Goal: Task Accomplishment & Management: Use online tool/utility

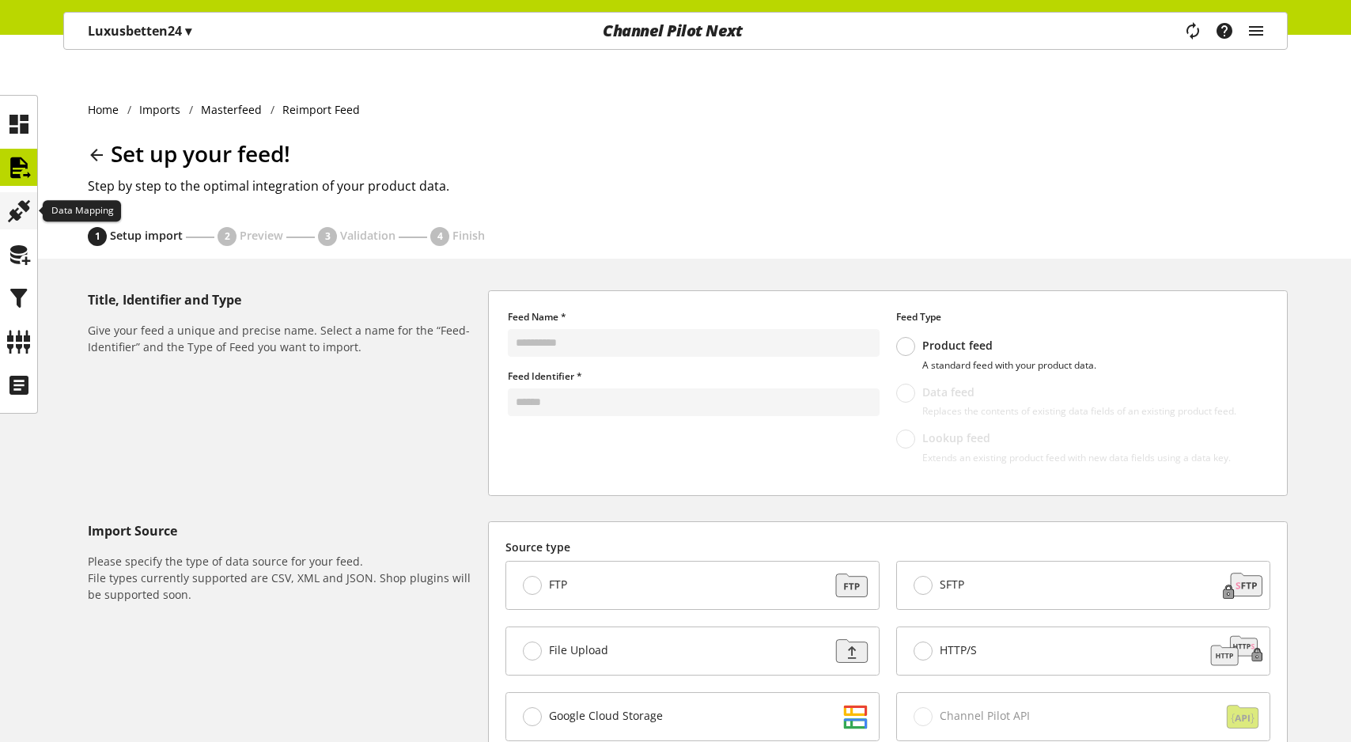
click at [3, 215] on div at bounding box center [18, 210] width 37 height 37
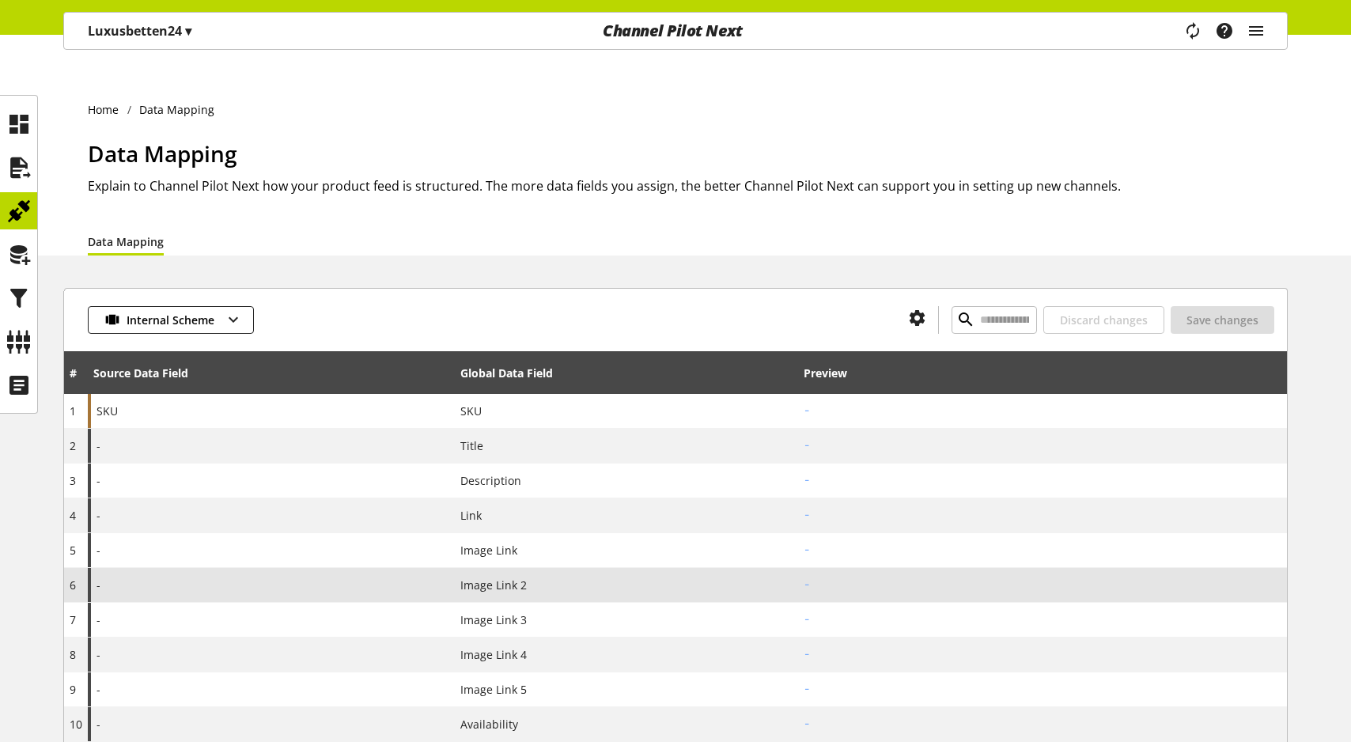
click at [263, 568] on div "-" at bounding box center [271, 585] width 367 height 34
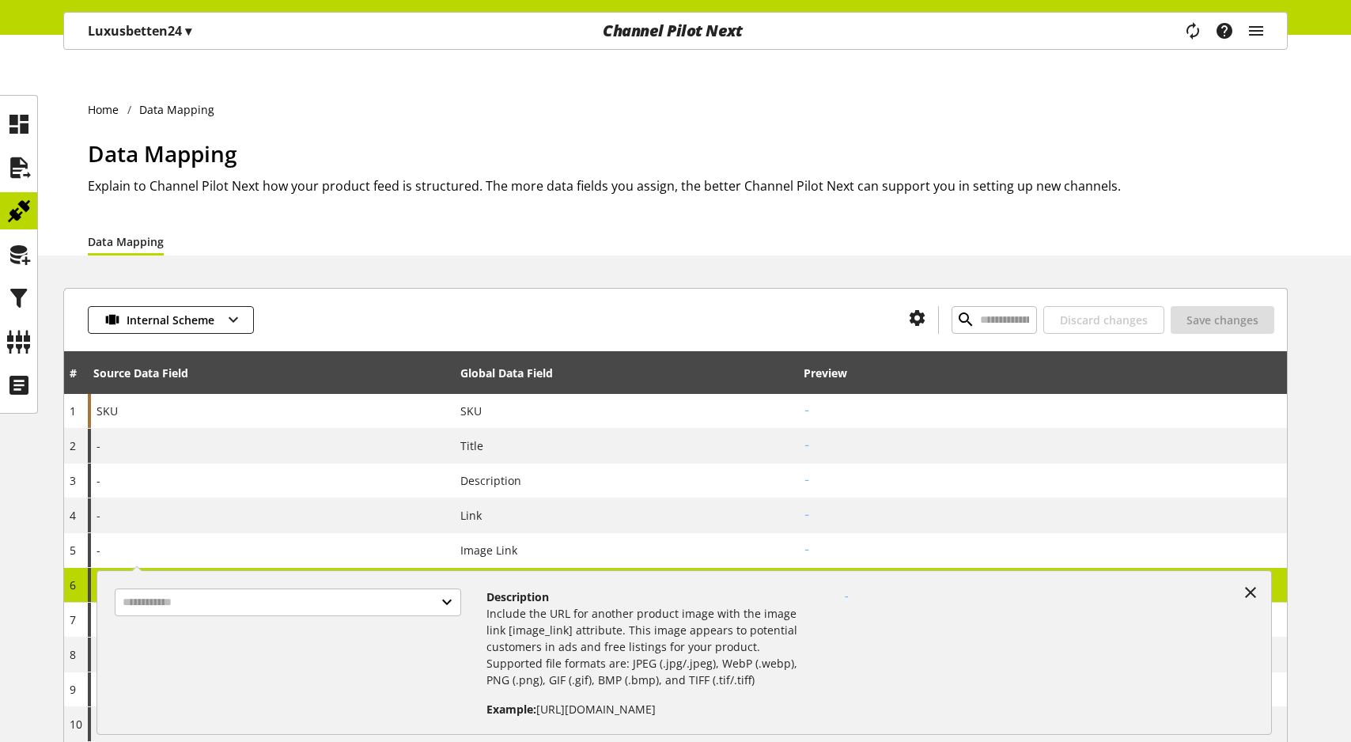
click at [274, 621] on div at bounding box center [294, 647] width 384 height 142
click at [274, 611] on input "text" at bounding box center [288, 602] width 346 height 28
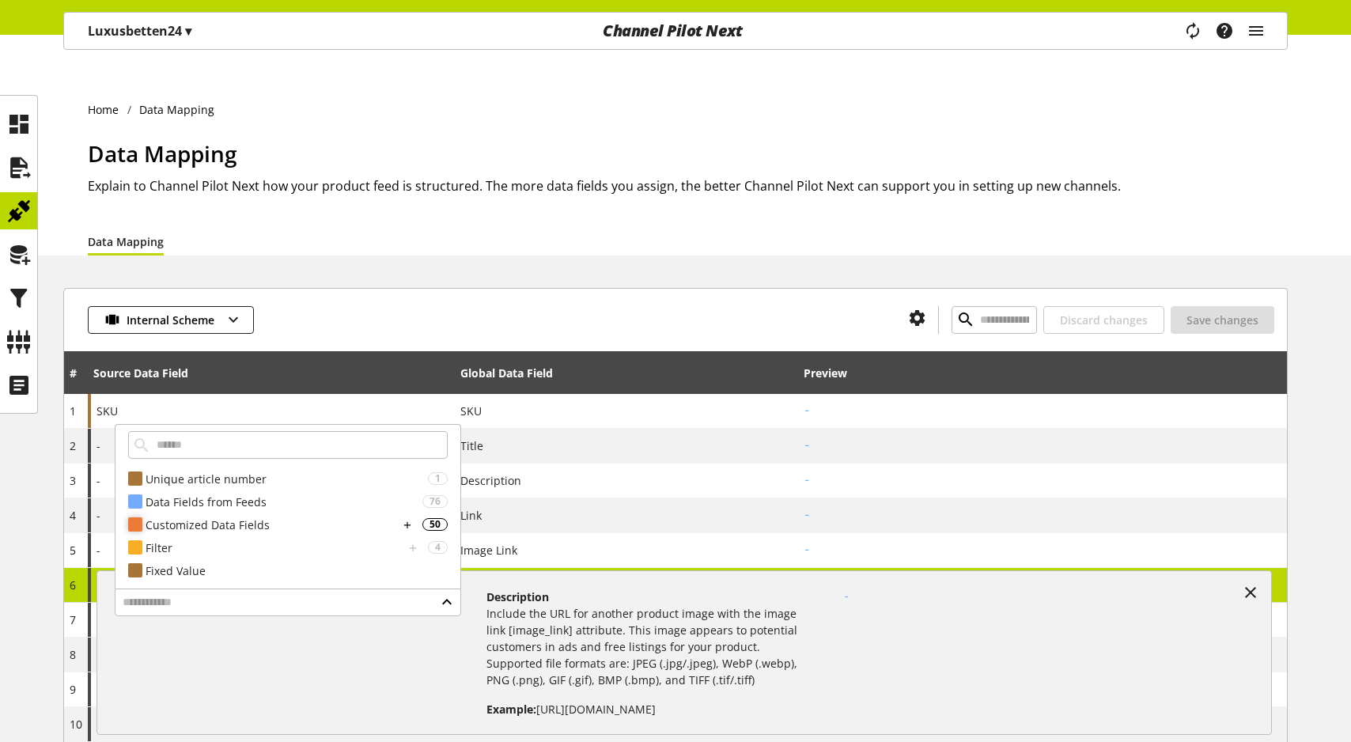
click at [274, 516] on div "Customized Data Fields" at bounding box center [272, 524] width 253 height 17
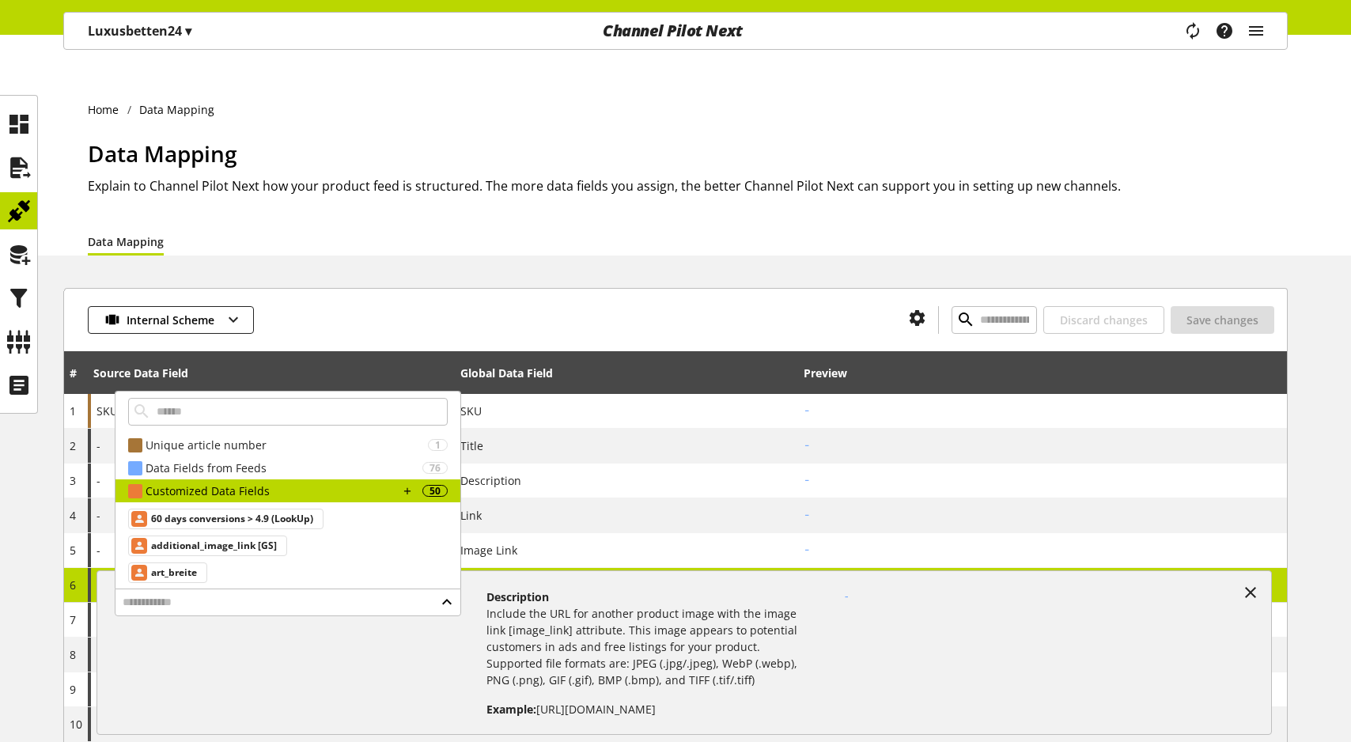
click at [537, 288] on div "Internal Scheme Discard changes Save changes" at bounding box center [675, 319] width 1223 height 63
click at [85, 568] on td "6" at bounding box center [76, 585] width 24 height 35
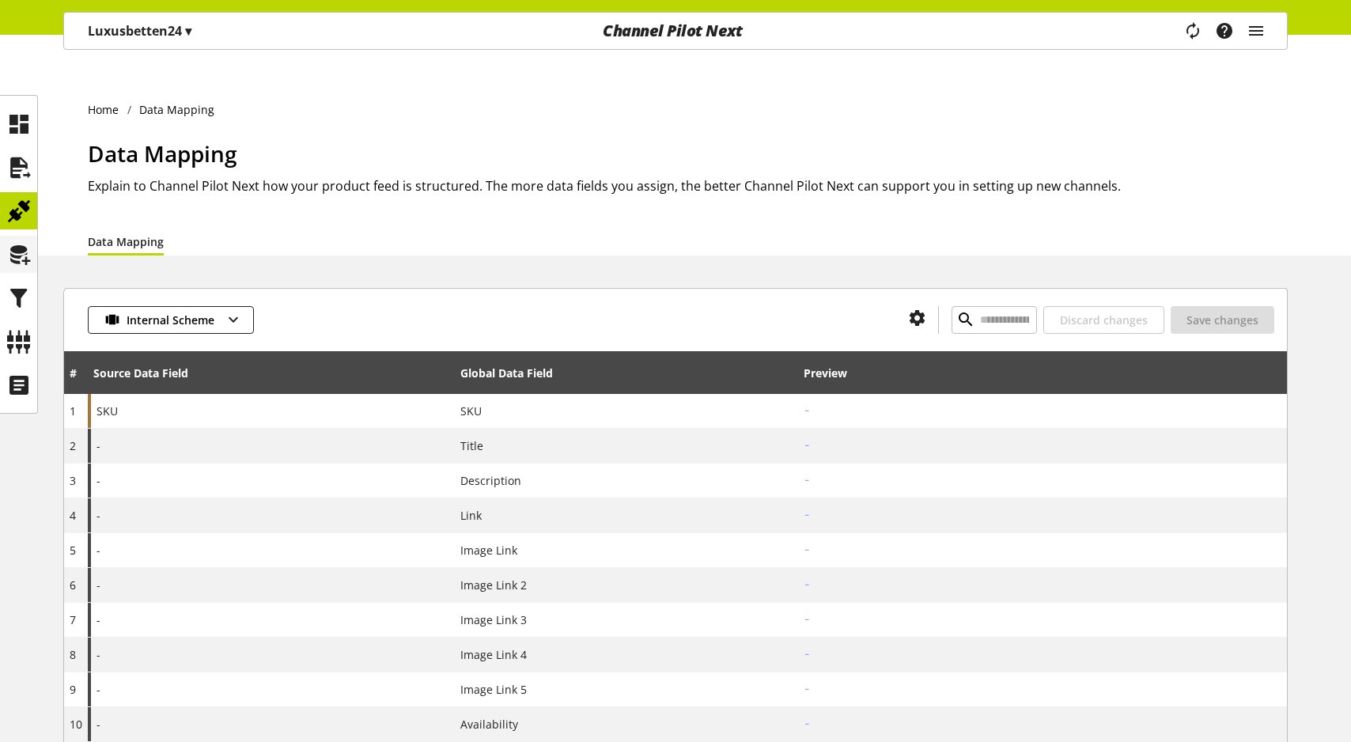
click at [13, 268] on icon at bounding box center [18, 255] width 25 height 32
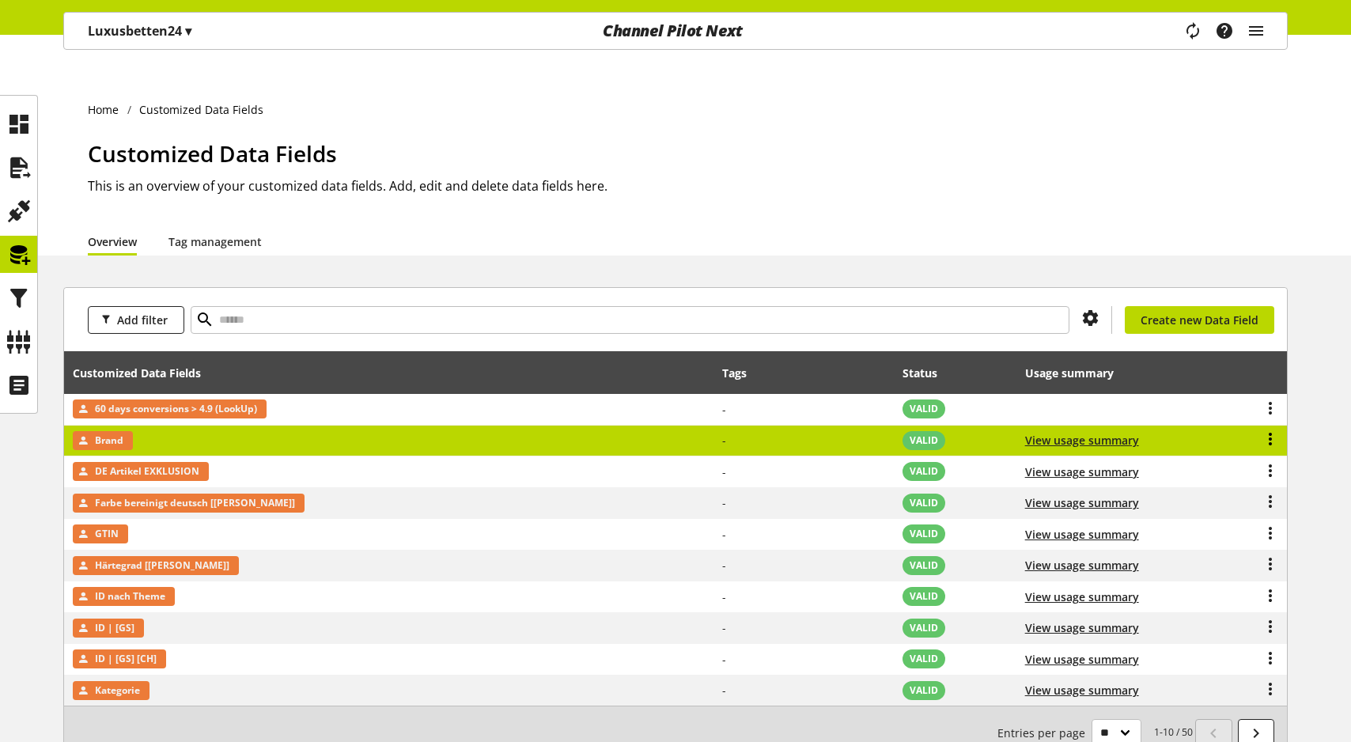
click at [1271, 425] on icon at bounding box center [1270, 439] width 19 height 28
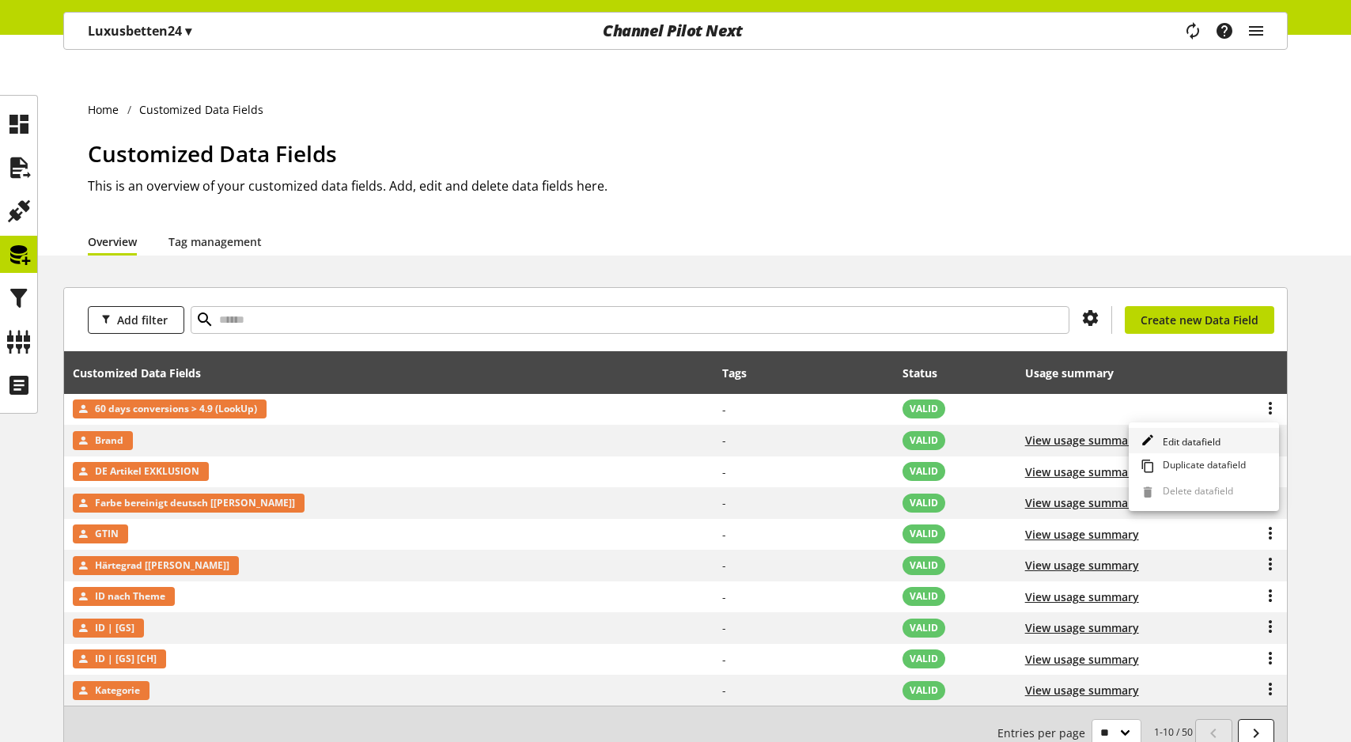
click at [1223, 440] on link "Edit datafield" at bounding box center [1204, 441] width 150 height 26
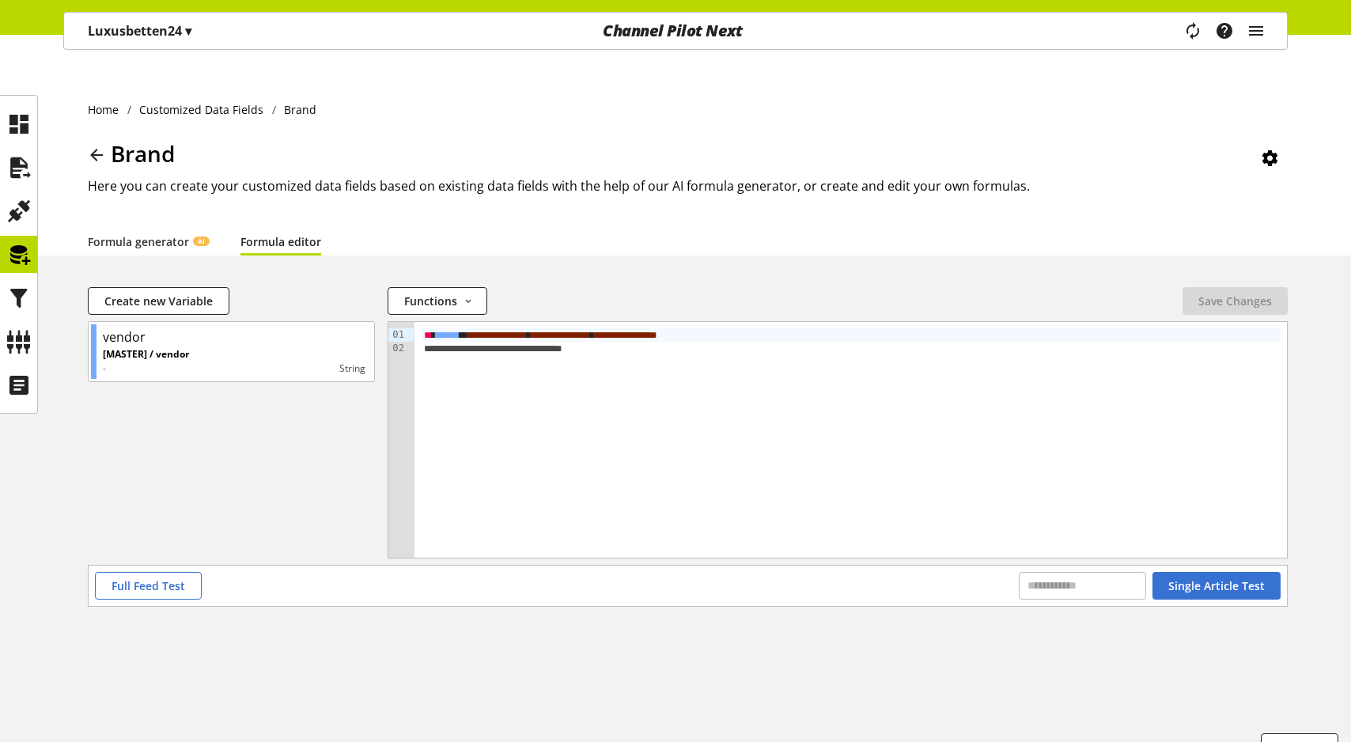
click at [271, 233] on link "Formula editor" at bounding box center [280, 241] width 81 height 17
click at [189, 293] on span "Create new Variable" at bounding box center [158, 301] width 108 height 17
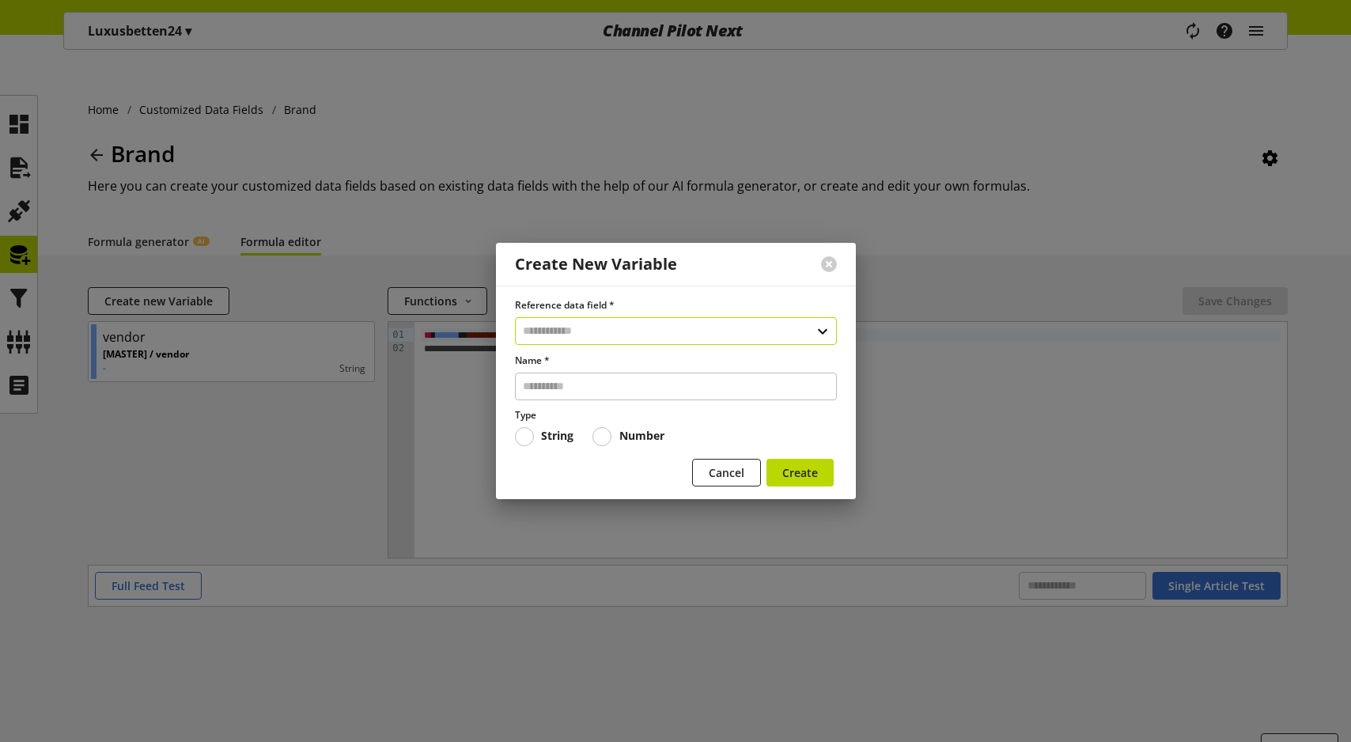
click at [603, 344] on input "text" at bounding box center [676, 331] width 322 height 28
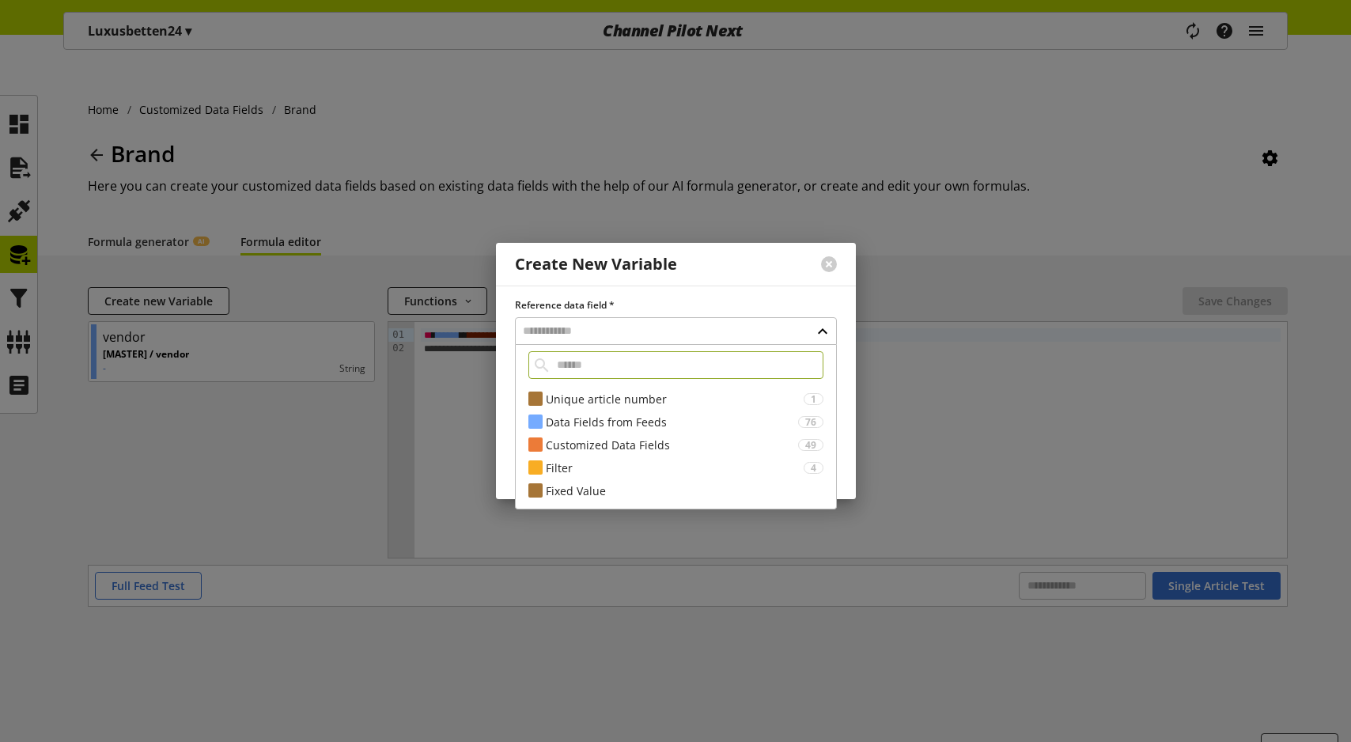
click at [834, 273] on div at bounding box center [829, 264] width 54 height 41
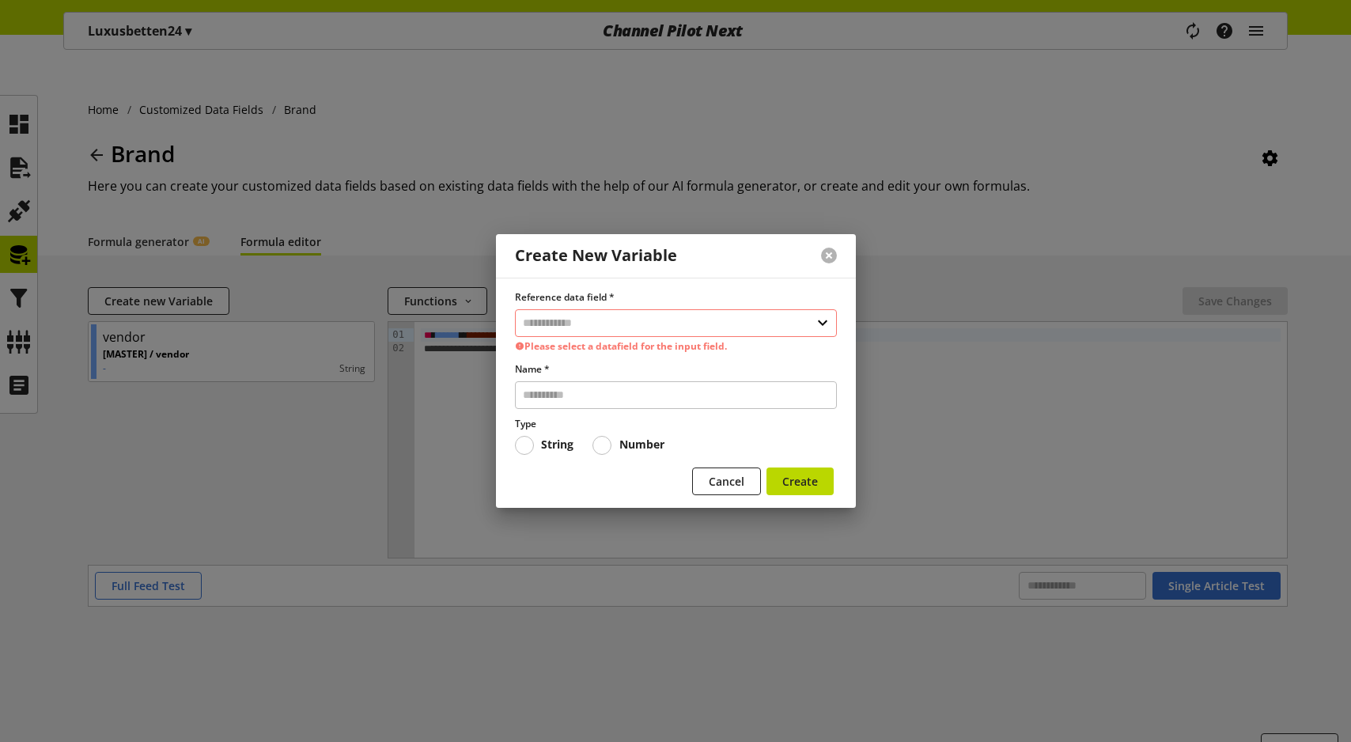
click at [832, 252] on button at bounding box center [829, 256] width 16 height 16
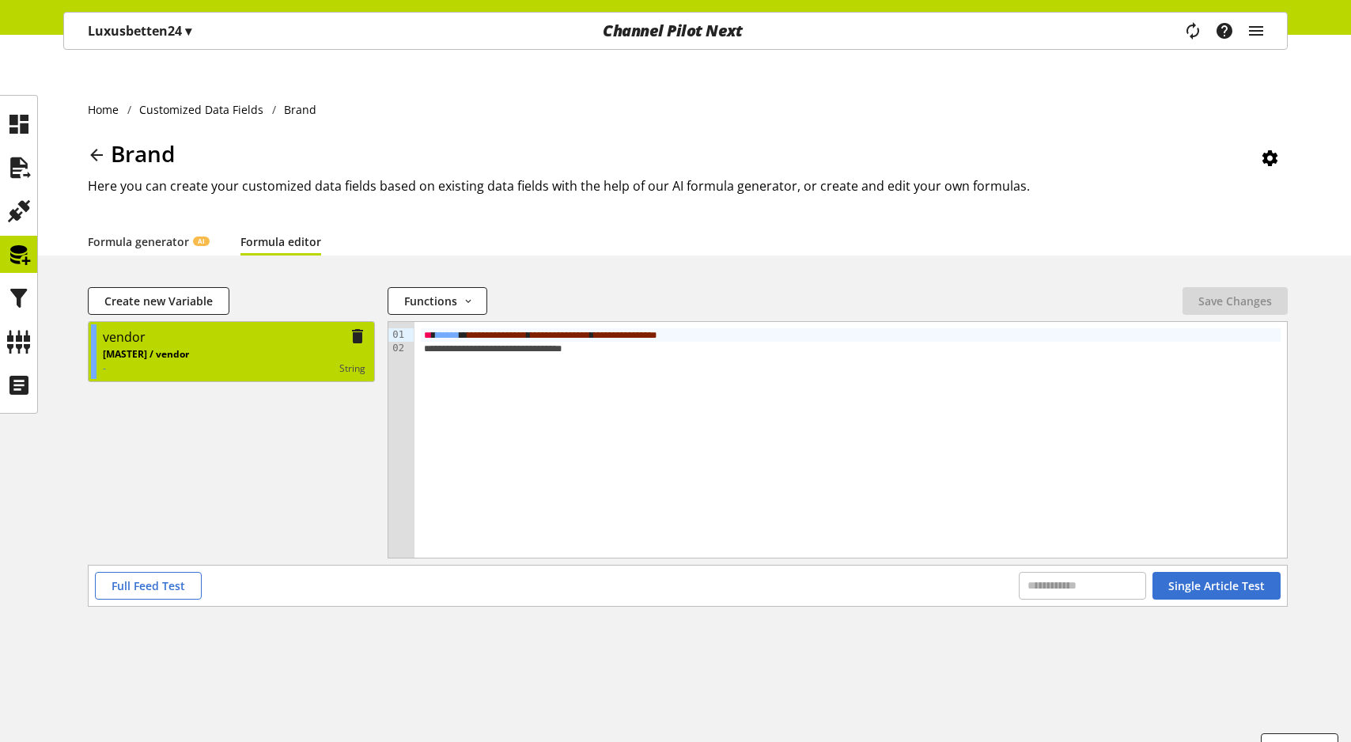
click at [275, 327] on div "vendor" at bounding box center [234, 337] width 263 height 20
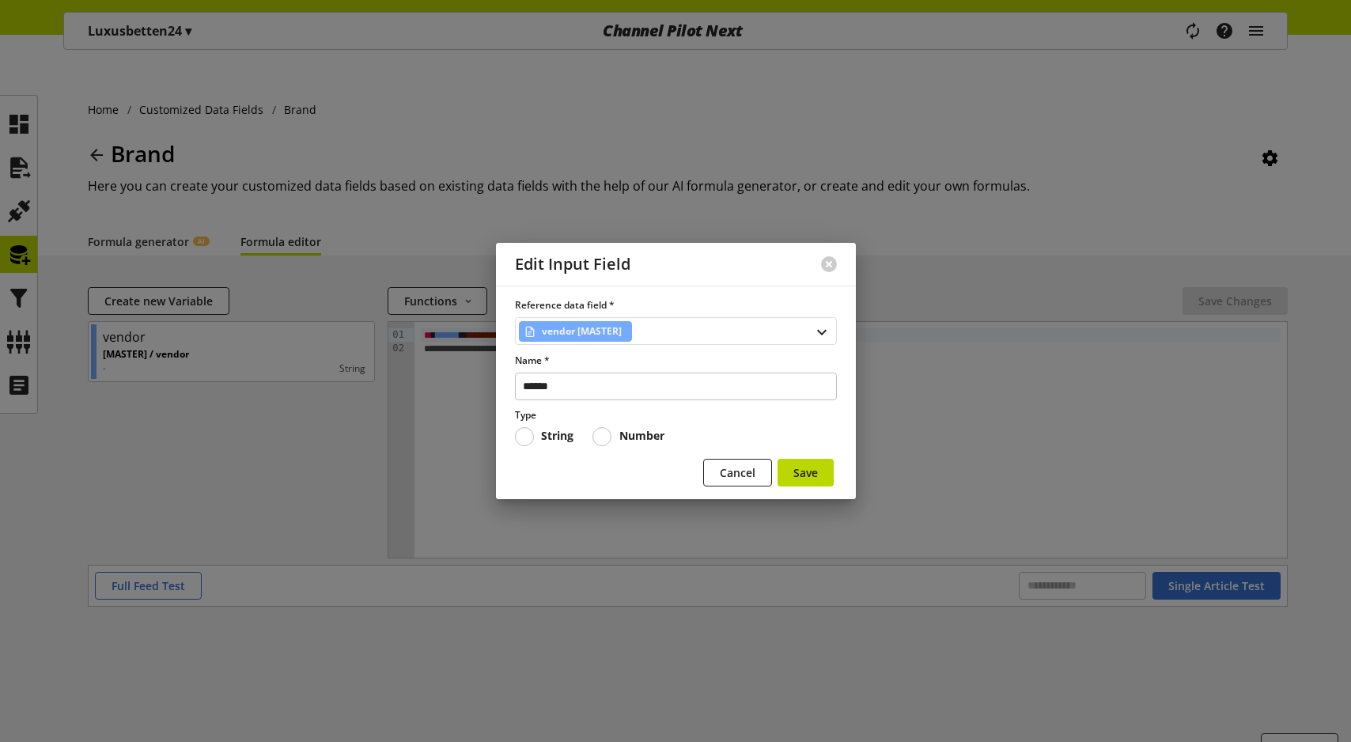
click at [605, 338] on span "vendor [MASTER]" at bounding box center [582, 331] width 80 height 19
select select "***"
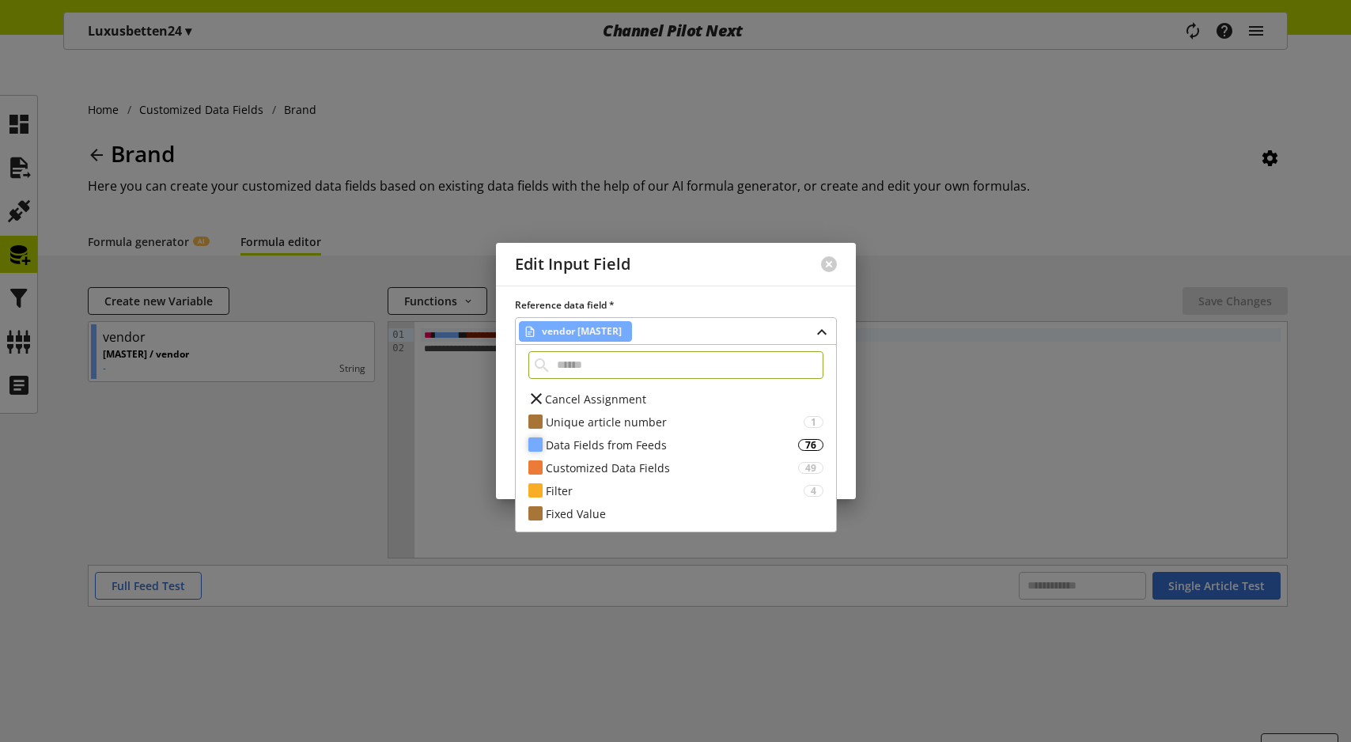
click at [609, 445] on div "Data Fields from Feeds" at bounding box center [672, 445] width 252 height 17
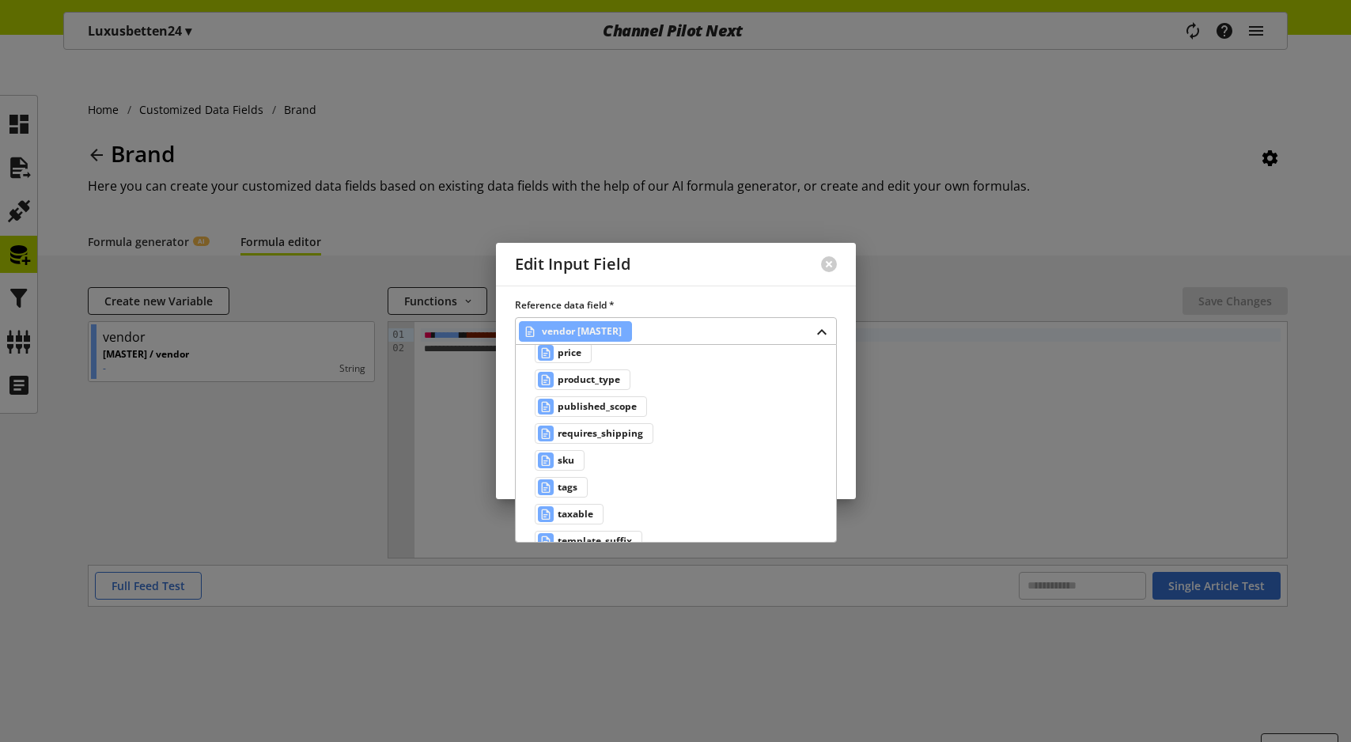
scroll to position [1672, 0]
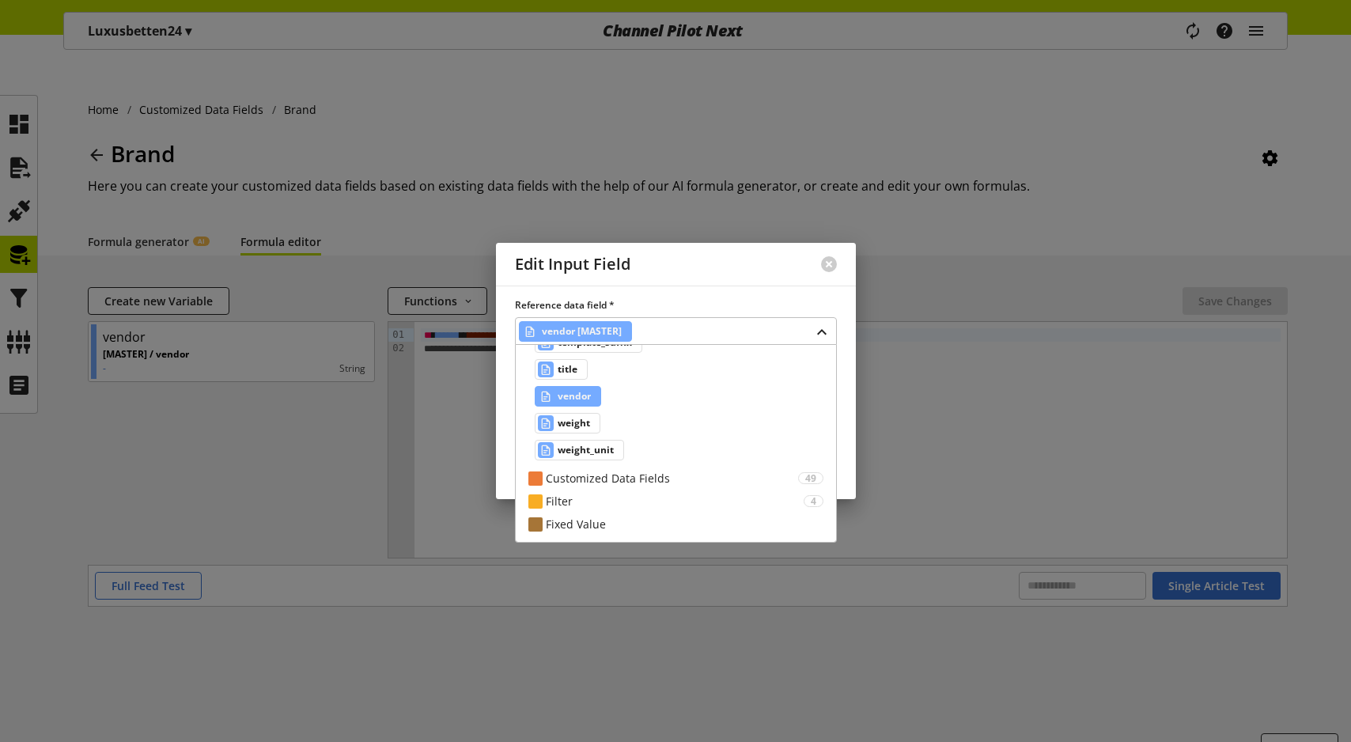
click at [728, 274] on div "Edit Input Field" at bounding box center [649, 264] width 306 height 43
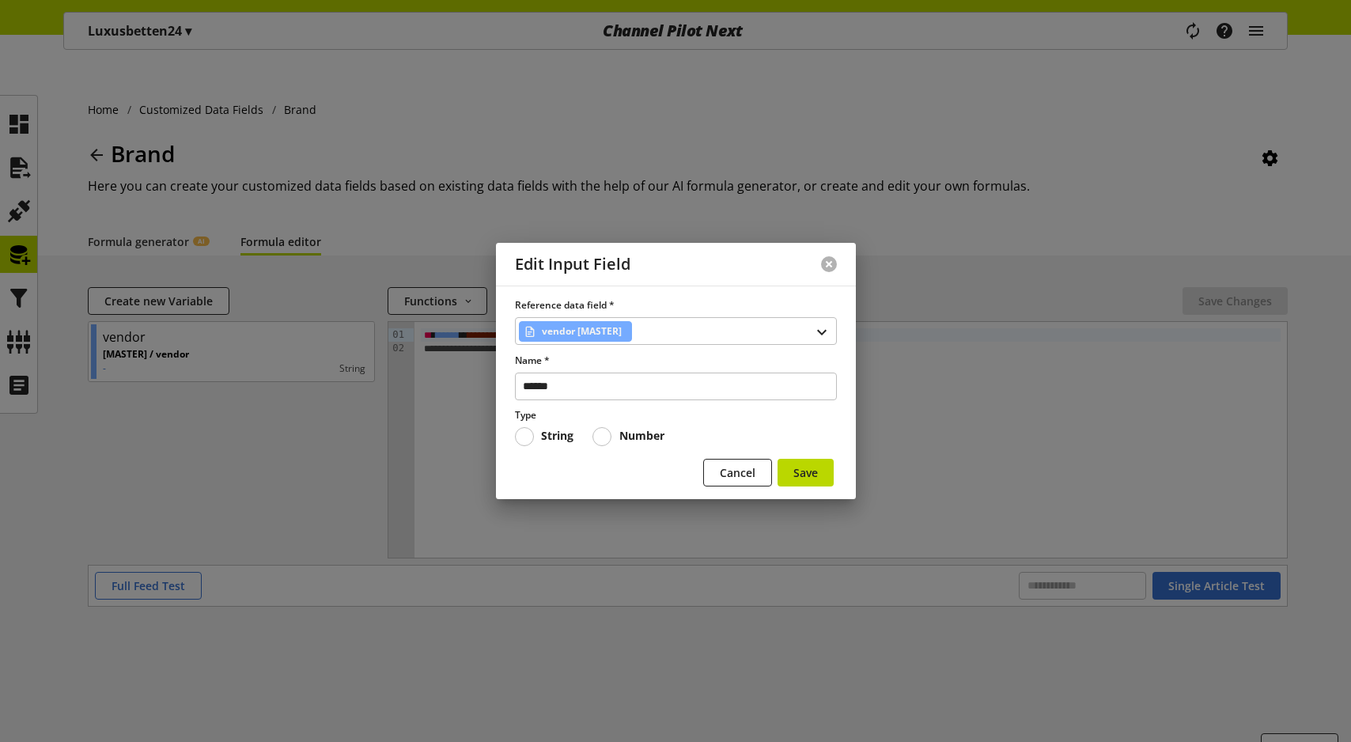
click at [830, 268] on button at bounding box center [829, 264] width 16 height 16
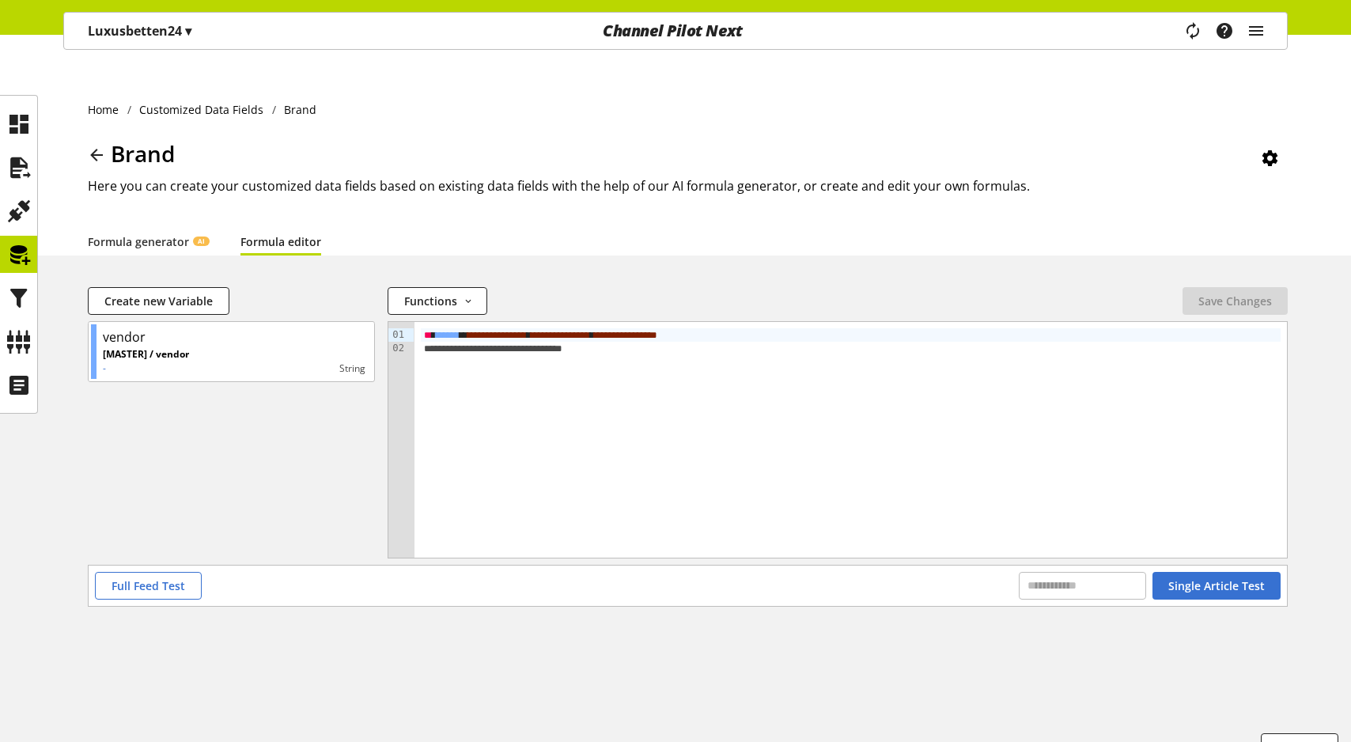
click at [830, 287] on div "Functions abs avg base64_decode base64_encode capitalize case case_in_string ca…" at bounding box center [782, 301] width 789 height 28
click at [20, 204] on icon at bounding box center [18, 211] width 25 height 32
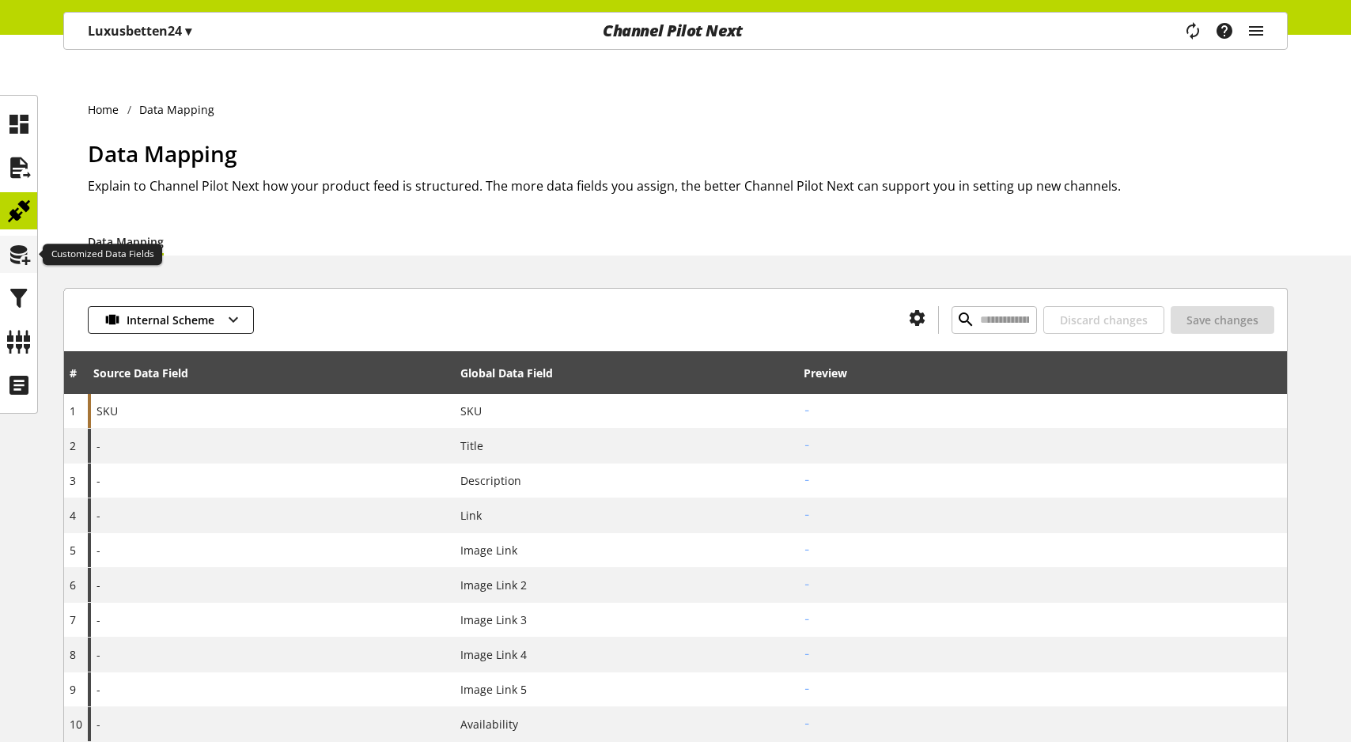
click at [17, 253] on icon at bounding box center [18, 255] width 25 height 32
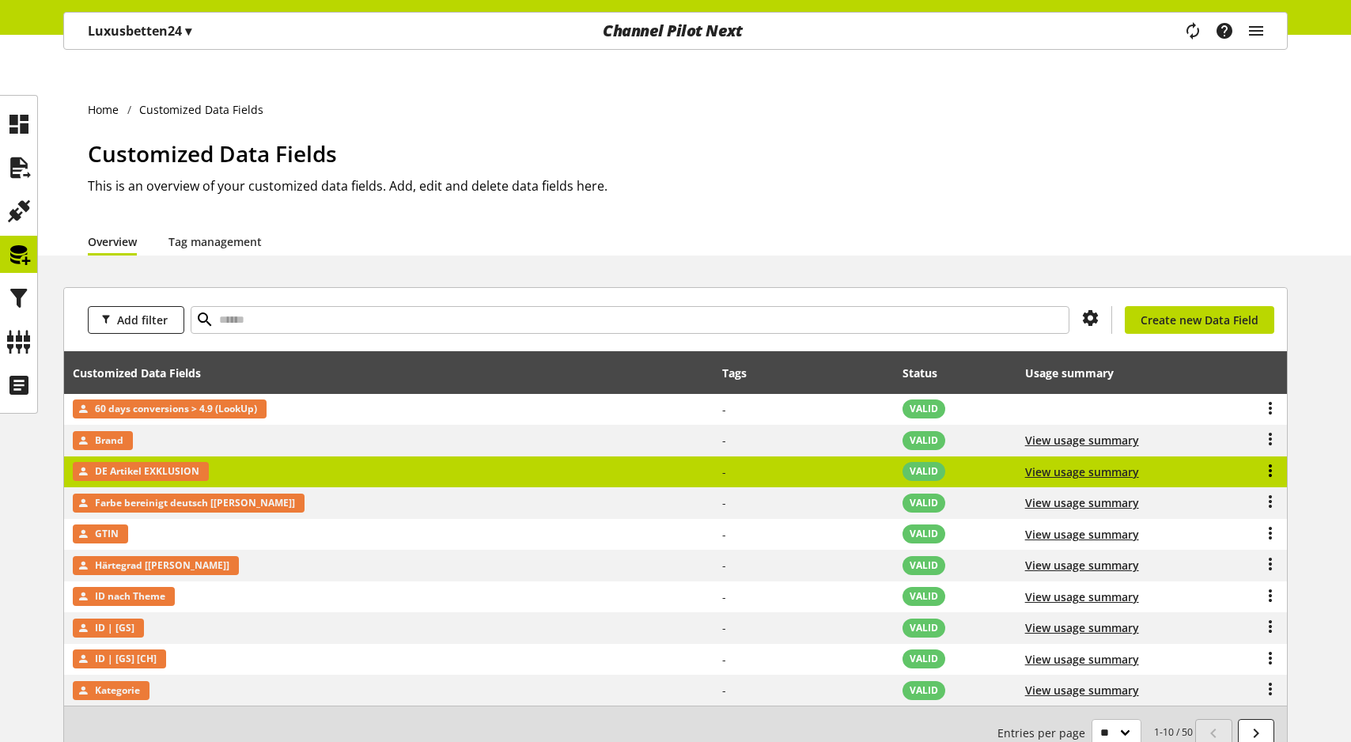
click at [1267, 456] on icon at bounding box center [1270, 470] width 19 height 28
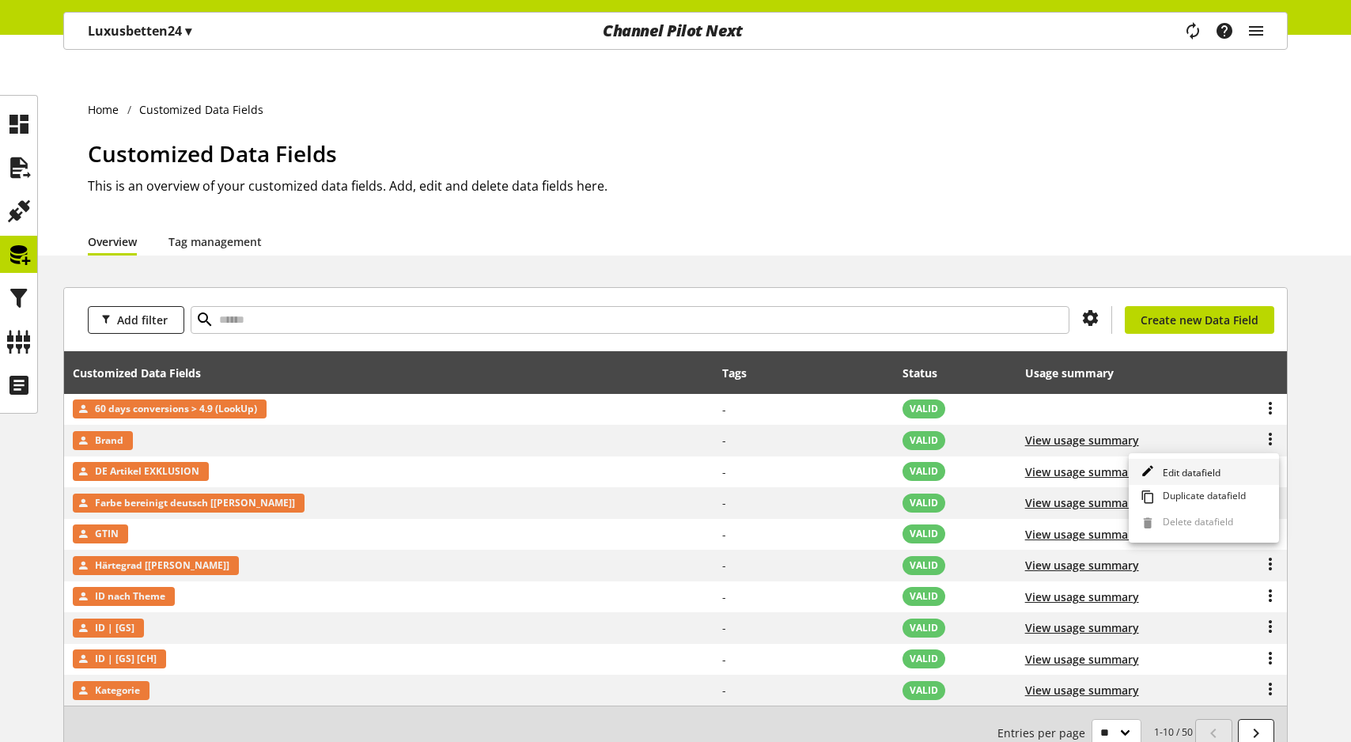
click at [1193, 467] on span "Edit datafield" at bounding box center [1188, 472] width 64 height 13
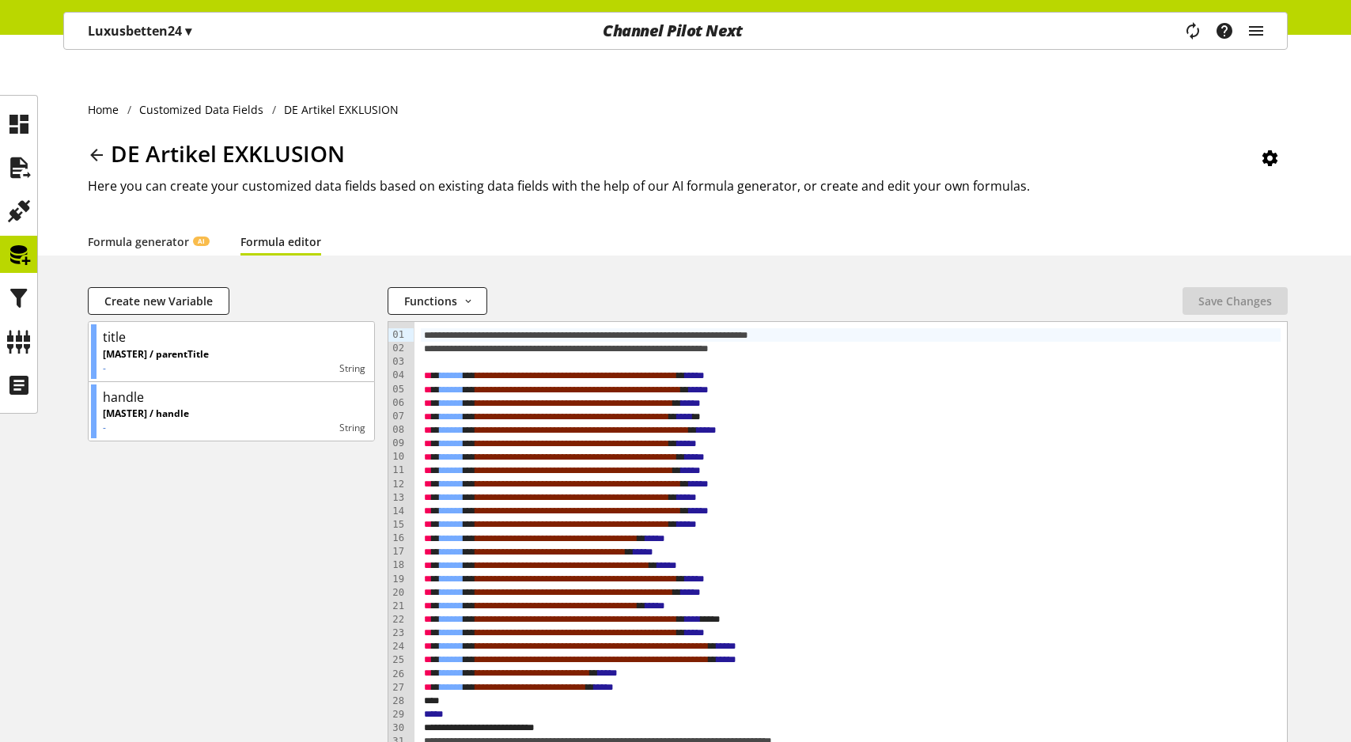
click at [145, 33] on p "Luxusbetten24 ▾" at bounding box center [140, 30] width 104 height 19
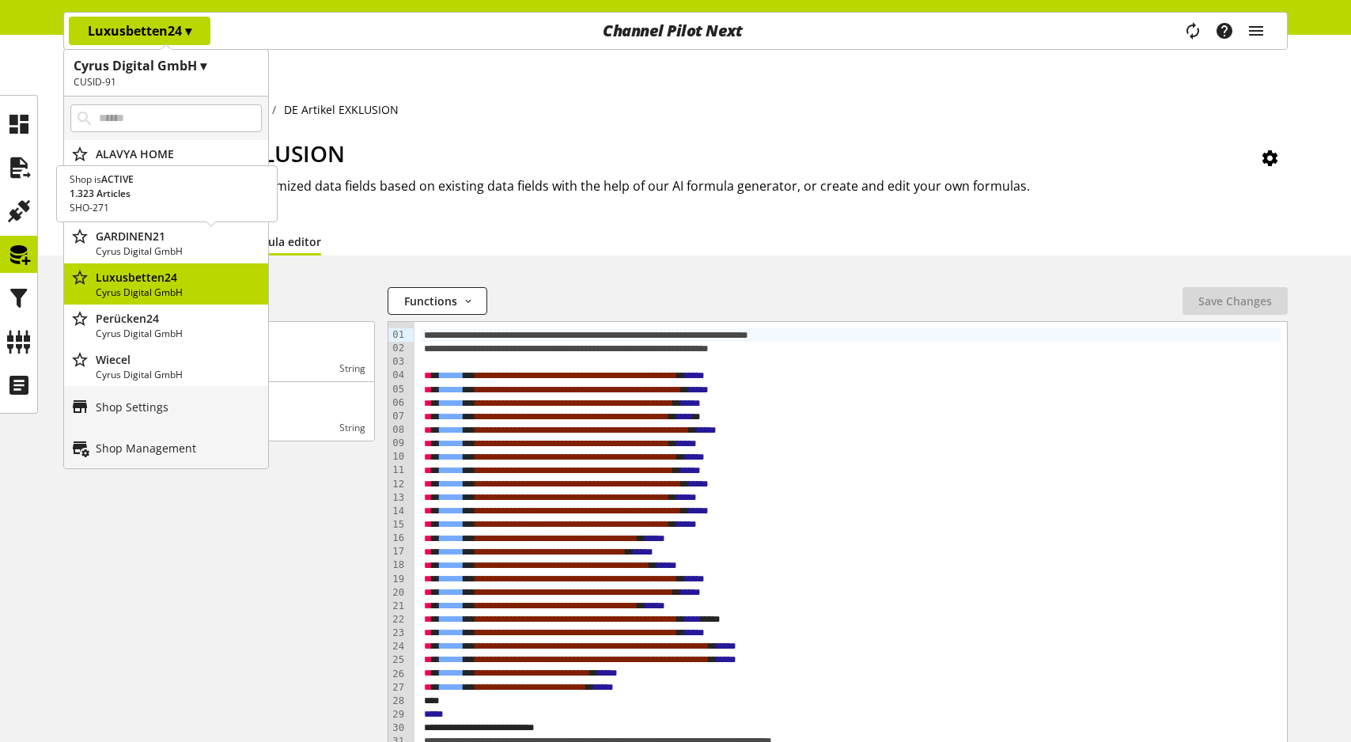
click at [149, 224] on div "GARDINEN21 Cyrus Digital GmbH" at bounding box center [166, 242] width 204 height 41
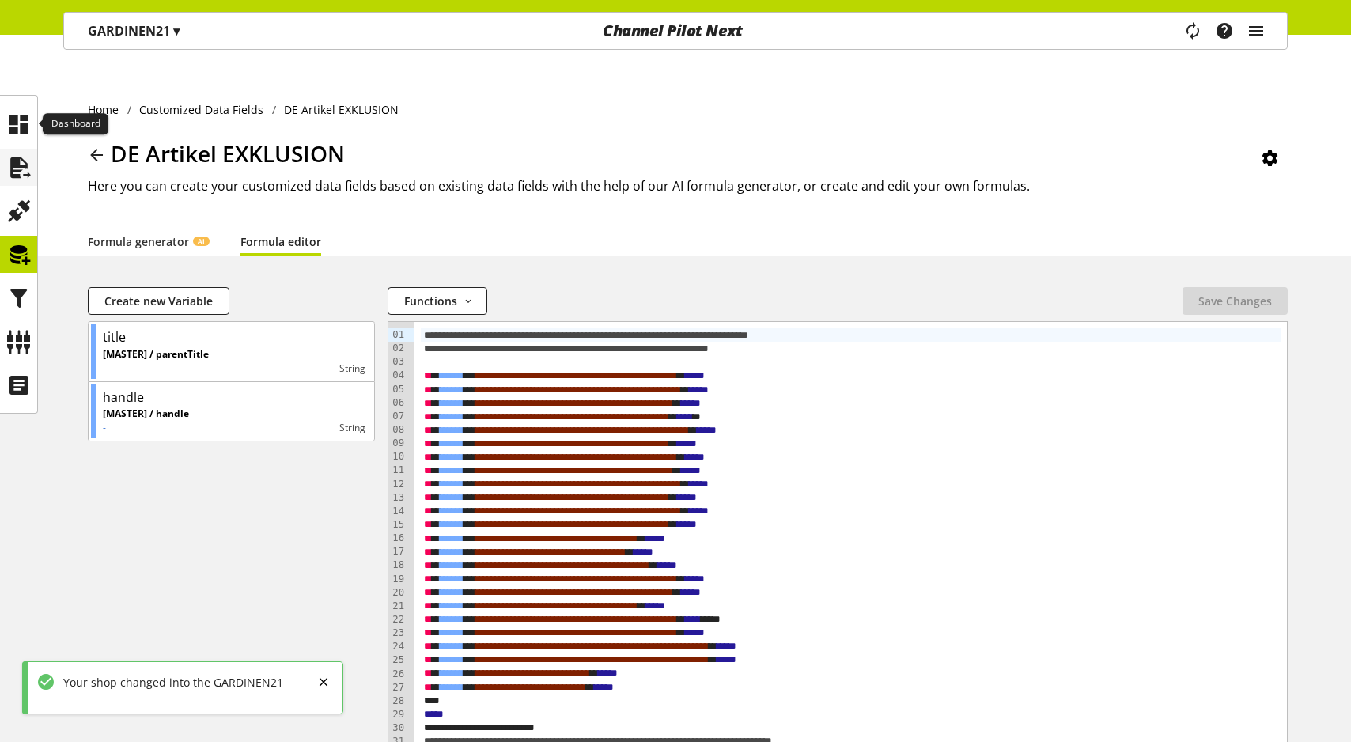
click at [32, 171] on div at bounding box center [18, 167] width 37 height 37
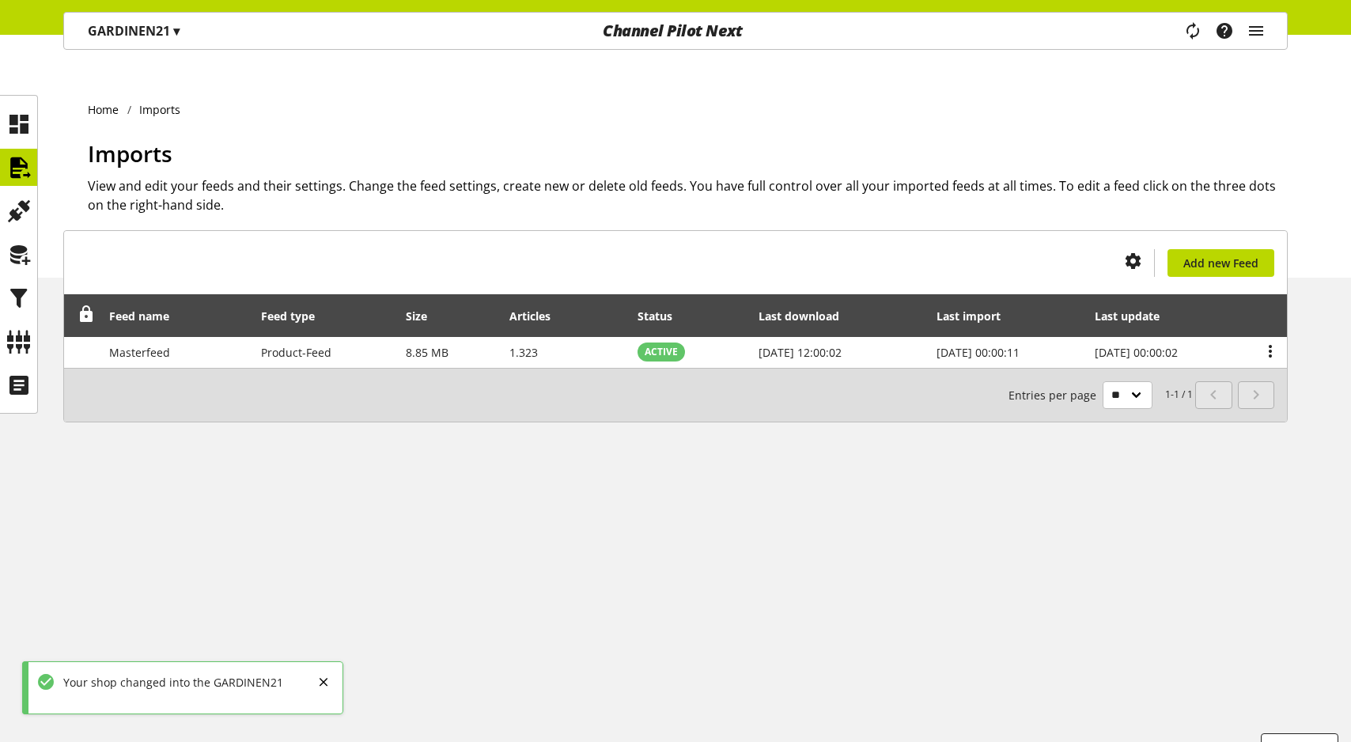
click at [31, 278] on ul at bounding box center [18, 254] width 37 height 298
click at [25, 248] on icon at bounding box center [18, 255] width 25 height 32
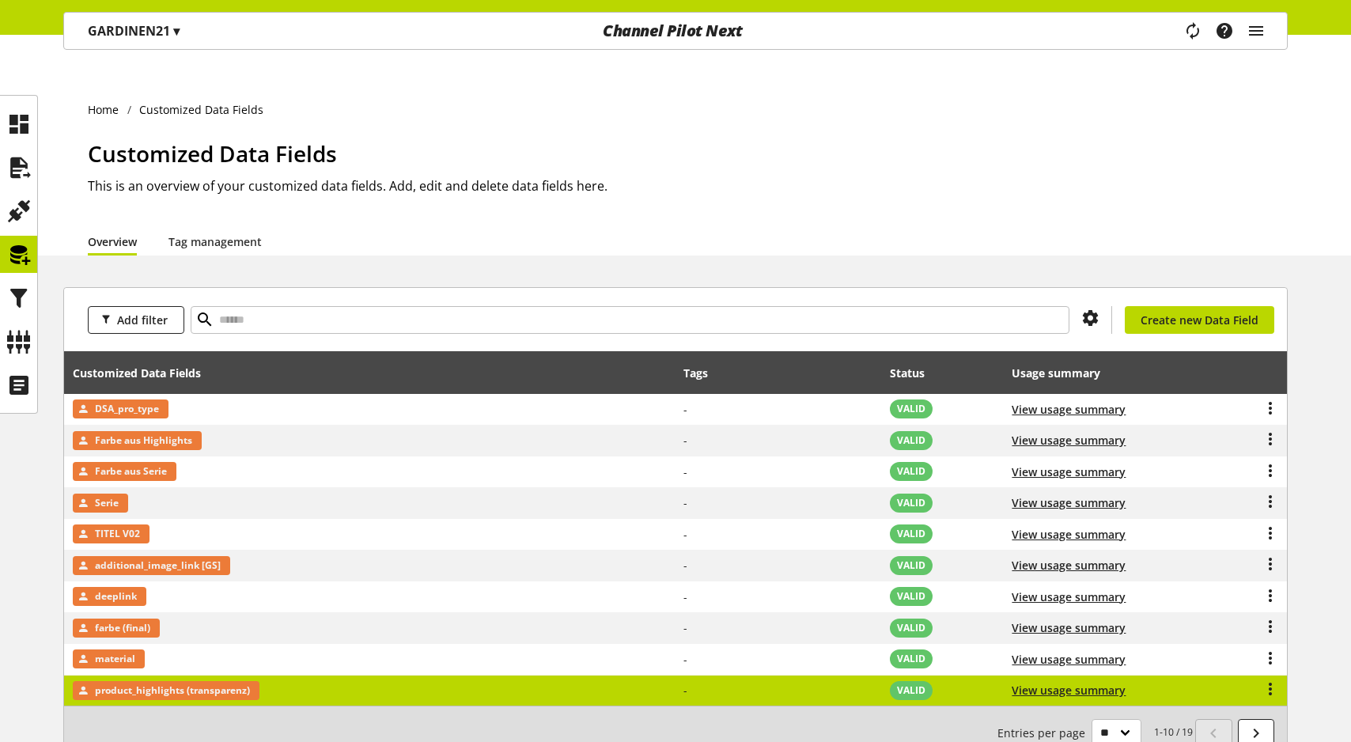
scroll to position [78, 0]
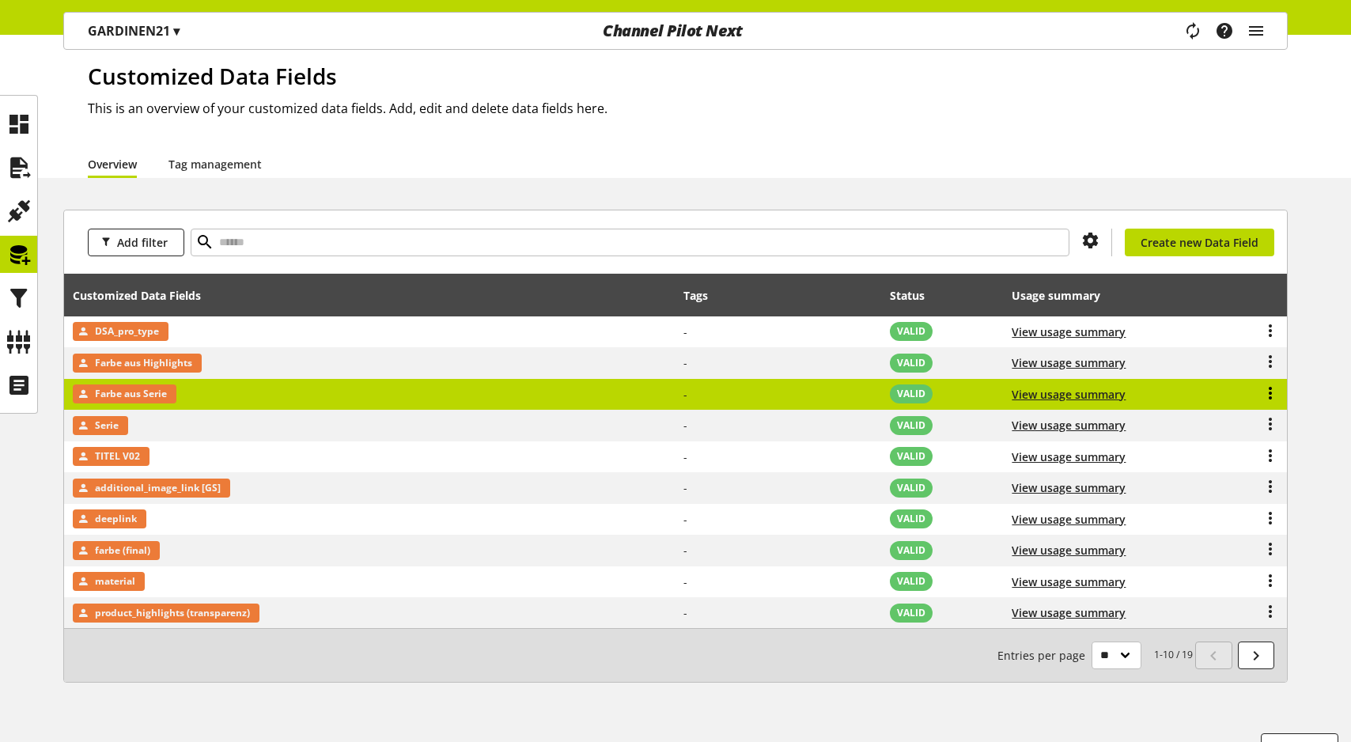
click at [1272, 379] on icon at bounding box center [1270, 393] width 19 height 28
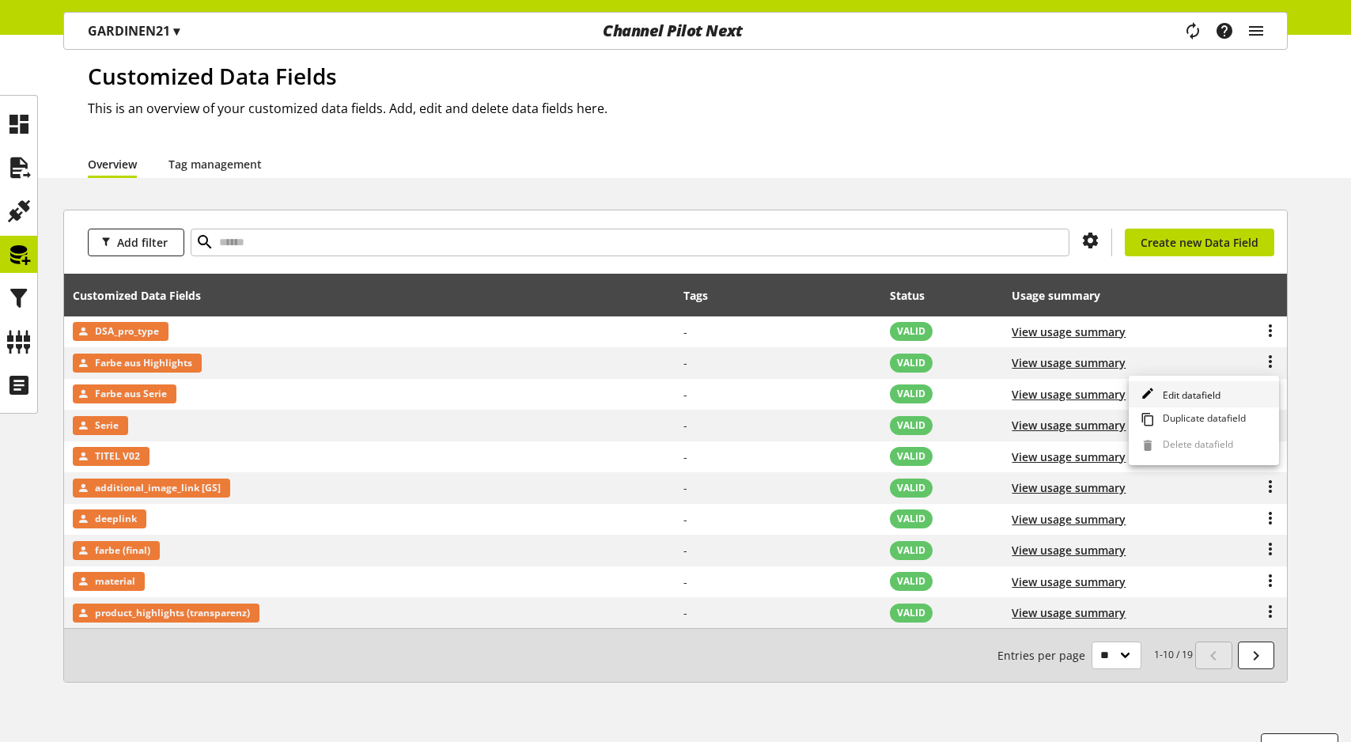
click at [1184, 392] on span "Edit datafield" at bounding box center [1188, 394] width 64 height 13
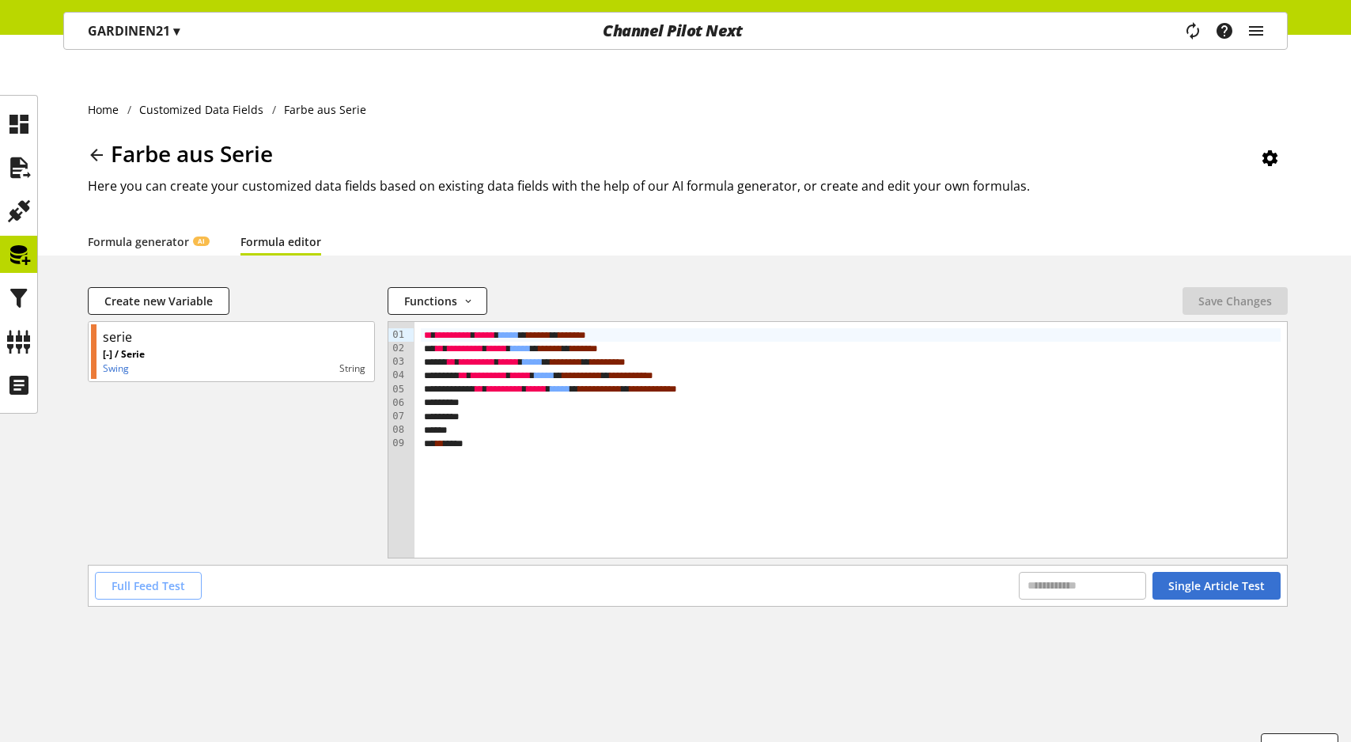
click at [146, 577] on span "Full Feed Test" at bounding box center [149, 585] width 74 height 17
